Goal: Find specific page/section: Find specific page/section

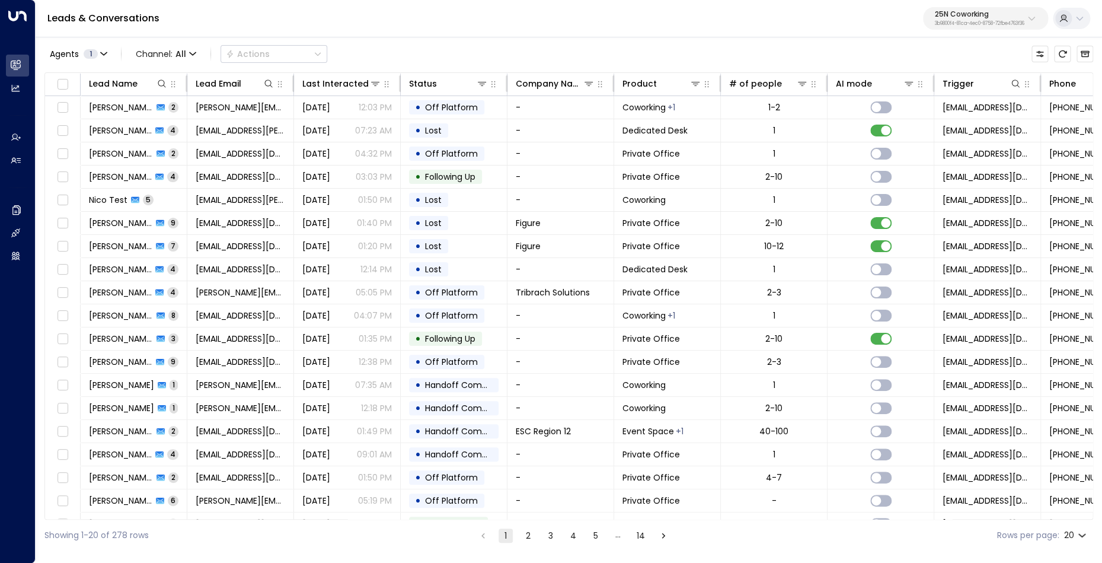
click at [958, 15] on p "25N Coworking" at bounding box center [980, 14] width 90 height 7
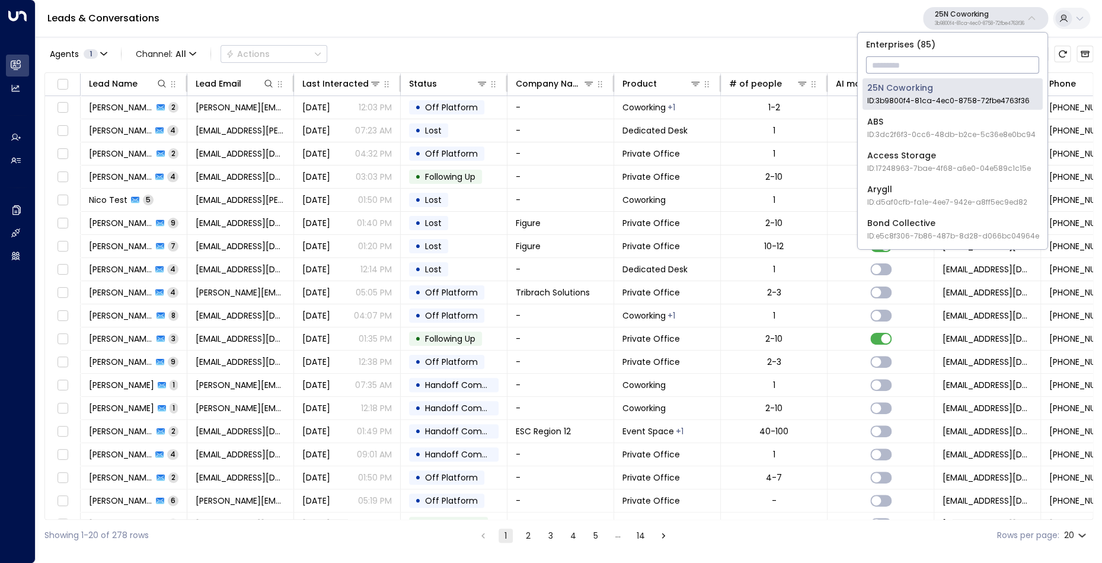
click at [904, 69] on input "text" at bounding box center [952, 65] width 173 height 22
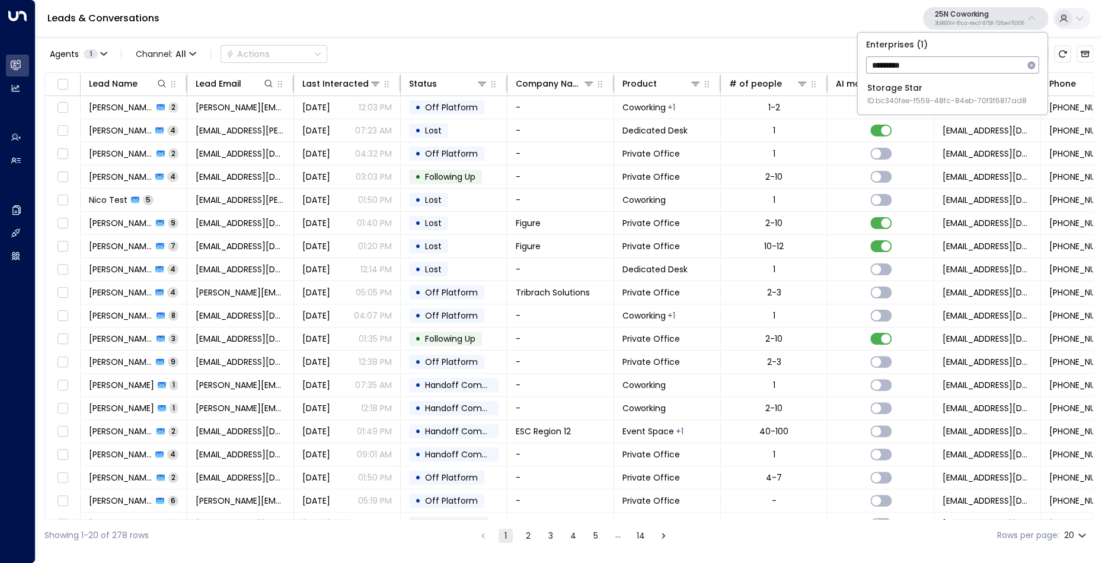
type input "*********"
click at [898, 91] on div "Storage Star ID: bc340fee-f559-48fc-84eb-70f3f6817ad8" at bounding box center [948, 94] width 160 height 24
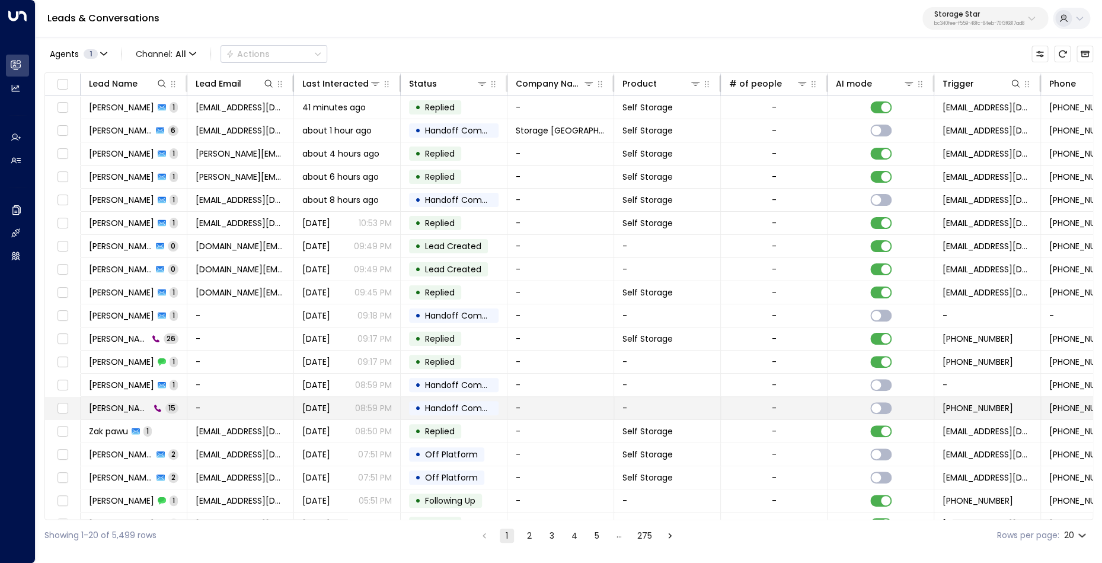
click at [136, 408] on span "[PERSON_NAME]" at bounding box center [119, 408] width 61 height 12
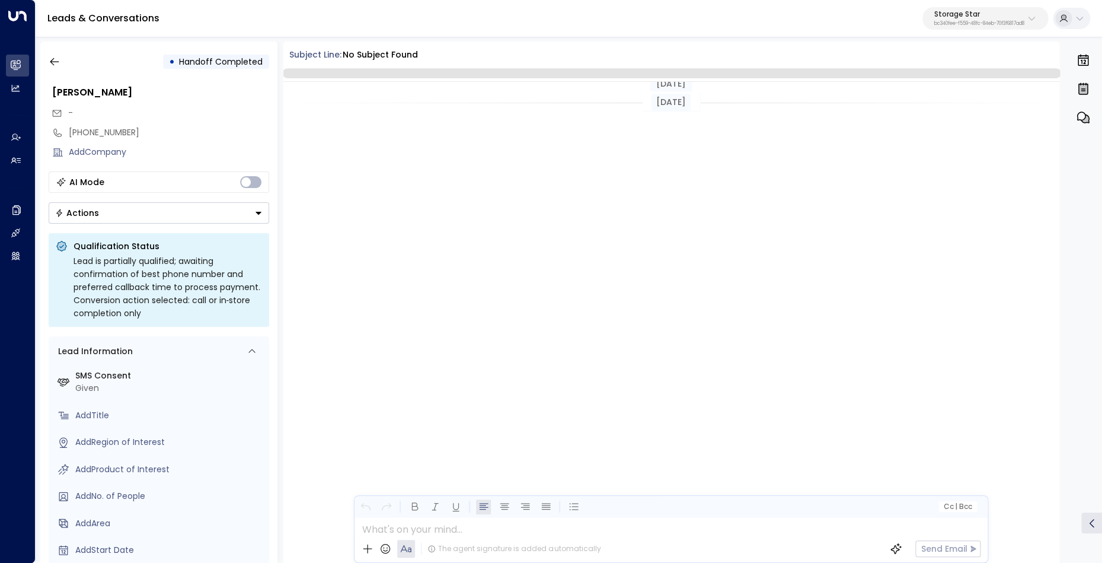
scroll to position [534, 0]
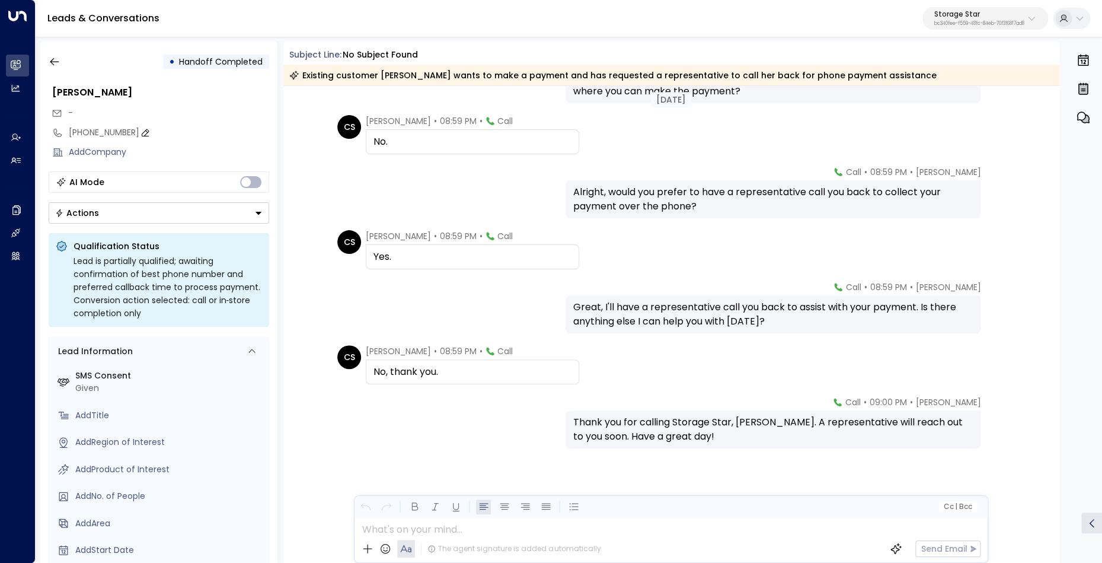
click at [120, 134] on div "[PHONE_NUMBER]" at bounding box center [169, 132] width 200 height 12
click at [120, 134] on input "**********" at bounding box center [167, 132] width 197 height 12
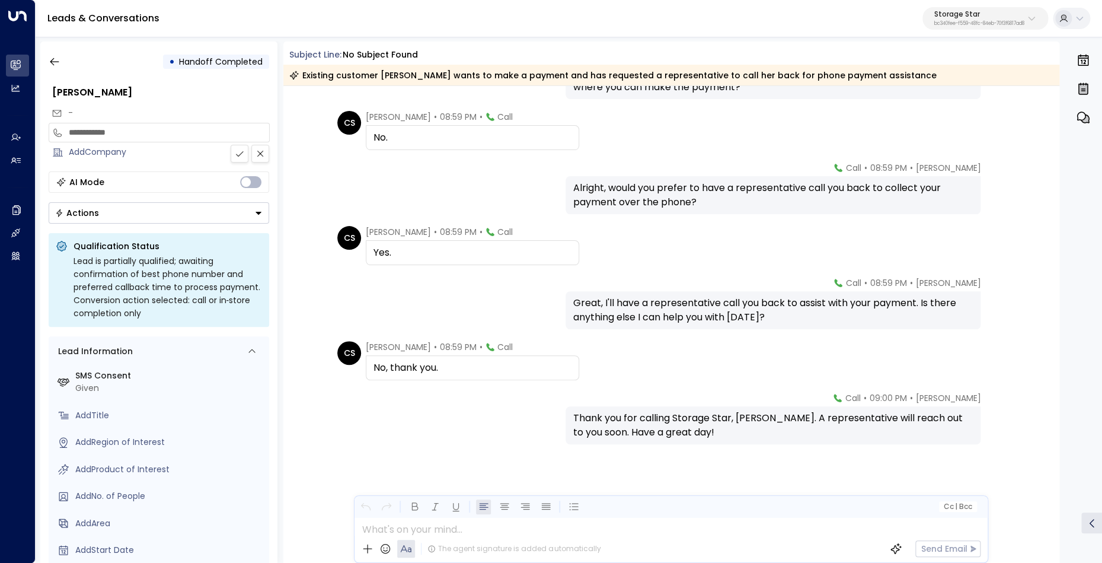
scroll to position [538, 0]
click at [55, 61] on icon "button" at bounding box center [55, 62] width 12 height 12
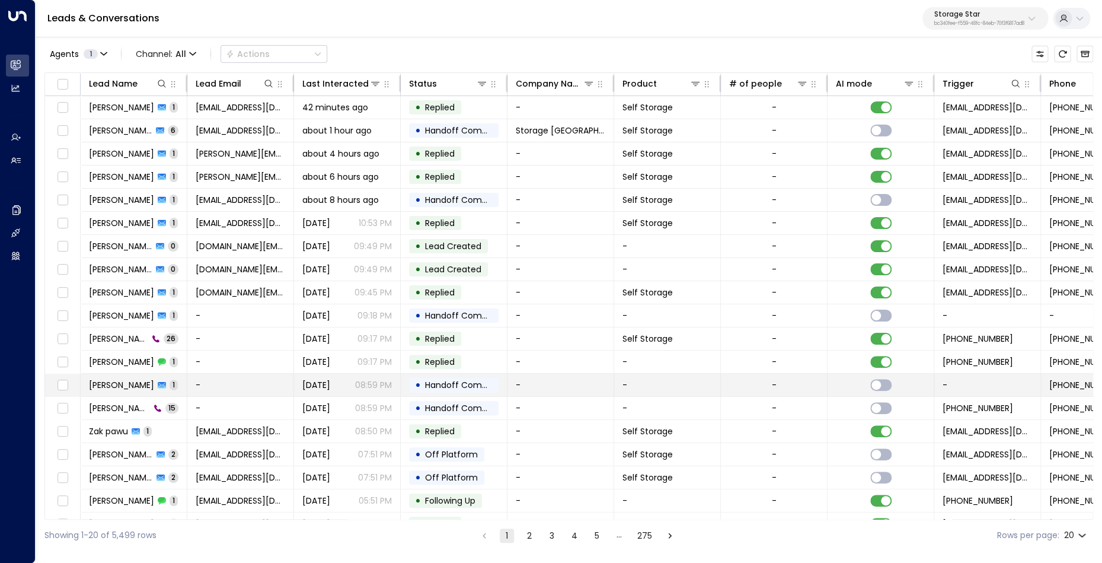
click at [128, 385] on span "[PERSON_NAME]" at bounding box center [121, 385] width 65 height 12
